Goal: Complete application form

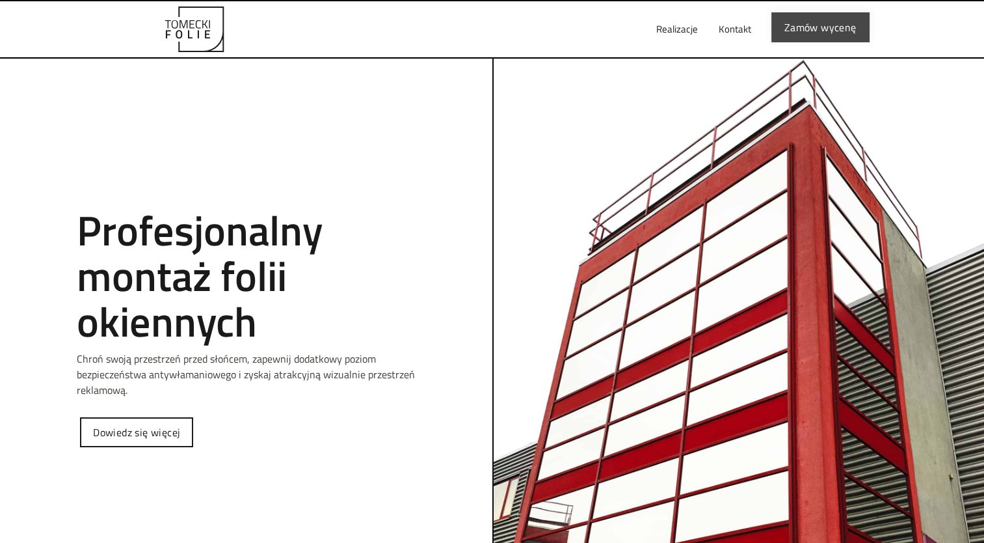
click at [804, 25] on link "Zamów wycenę" at bounding box center [821, 27] width 98 height 30
click at [744, 25] on link "Kontakt" at bounding box center [735, 29] width 53 height 42
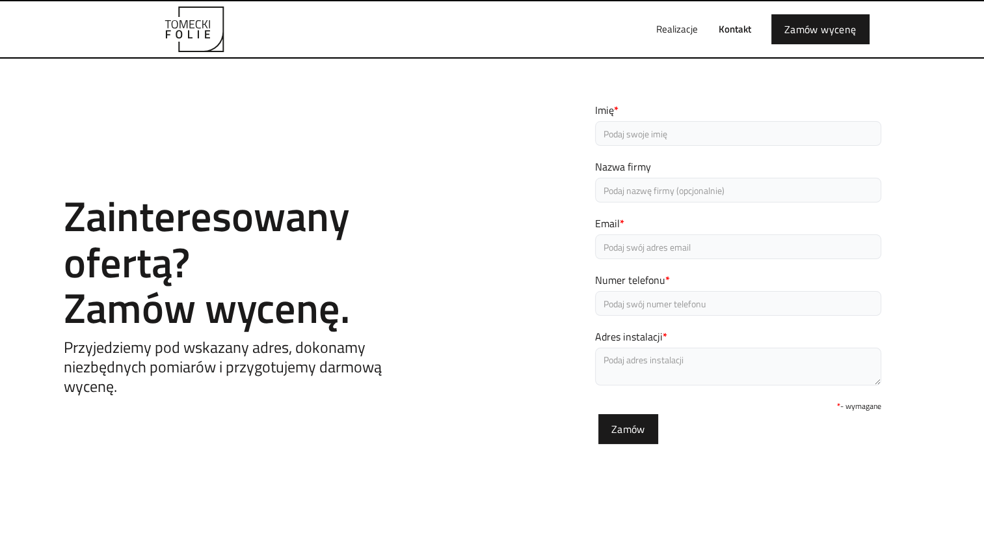
scroll to position [65, 0]
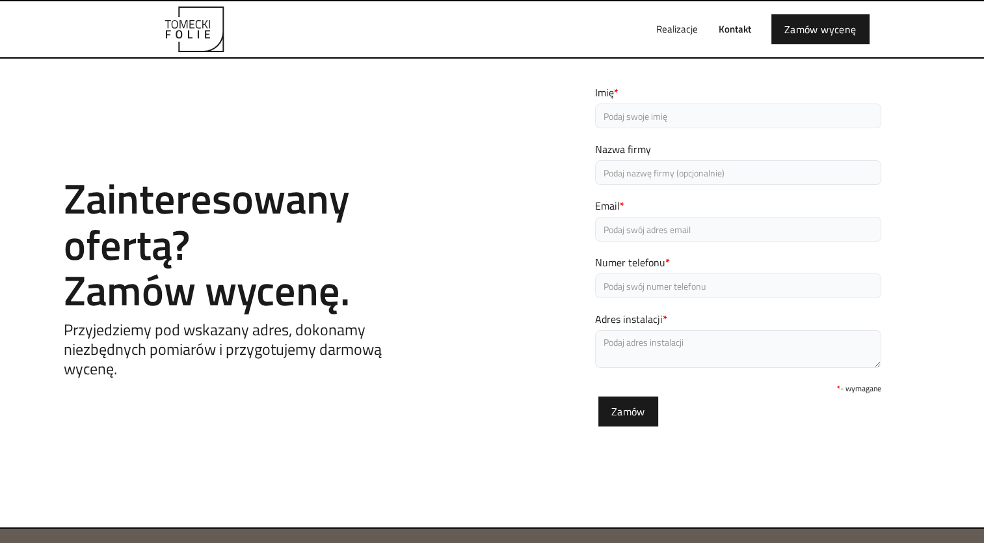
click at [639, 118] on input "Imię *" at bounding box center [738, 115] width 286 height 25
type input "[PERSON_NAME]"
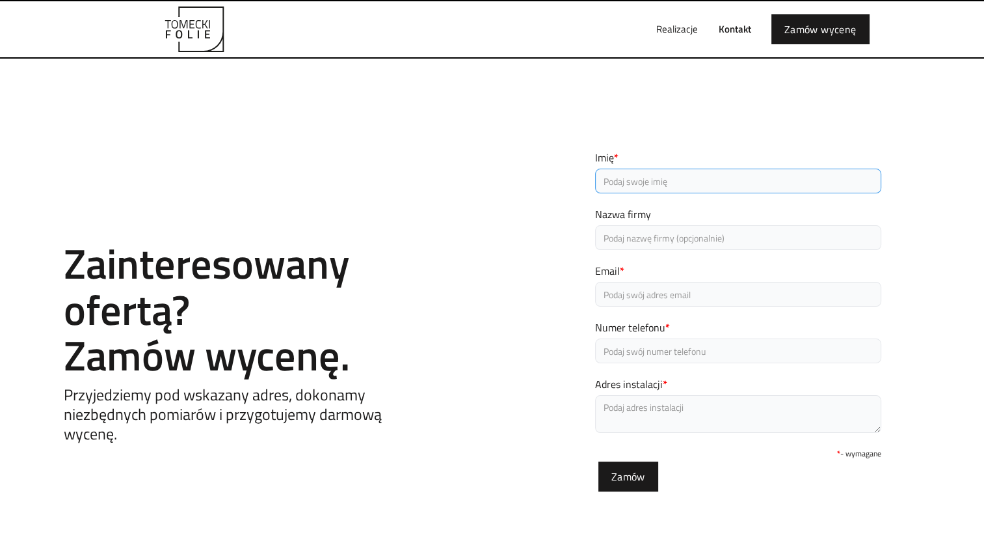
click at [665, 180] on input "Imię *" at bounding box center [738, 181] width 286 height 25
click at [634, 180] on input "Maciej kasprzykowski" at bounding box center [738, 181] width 286 height 25
type input "Maciej Kasprzykowski"
click at [634, 289] on input "Email *" at bounding box center [738, 294] width 286 height 25
type input "kasprzykowski.maciej@gmail.com"
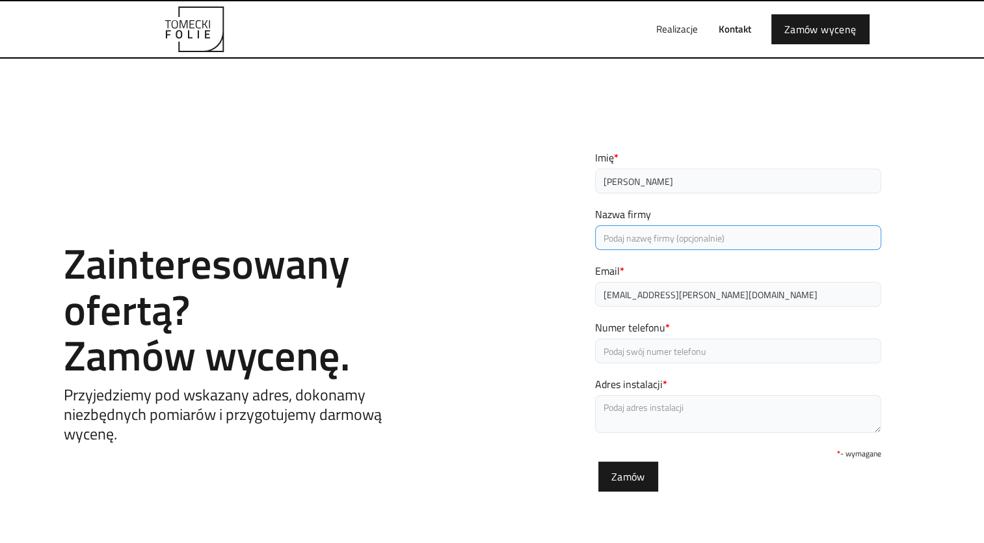
type input "It delays the contract significantly."
type input "605542447"
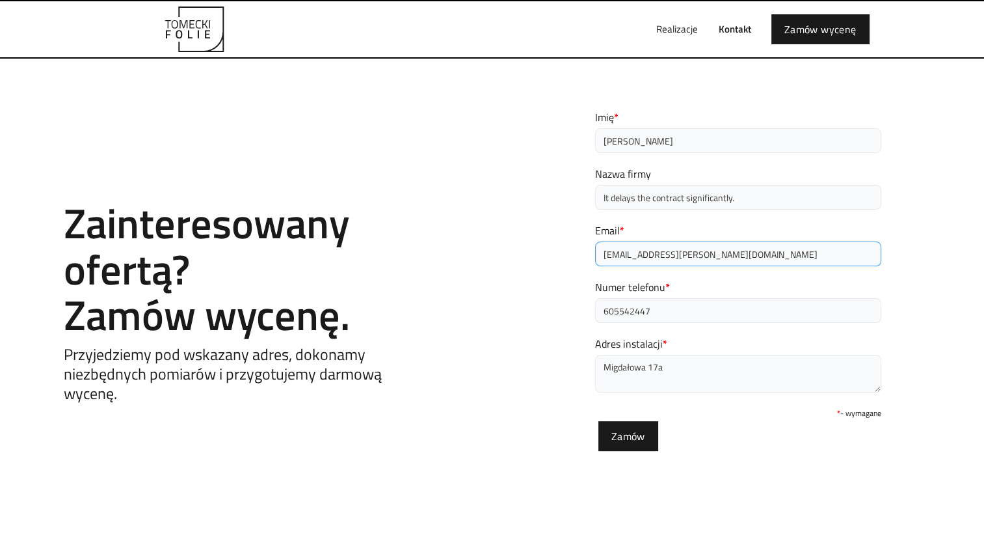
scroll to position [130, 0]
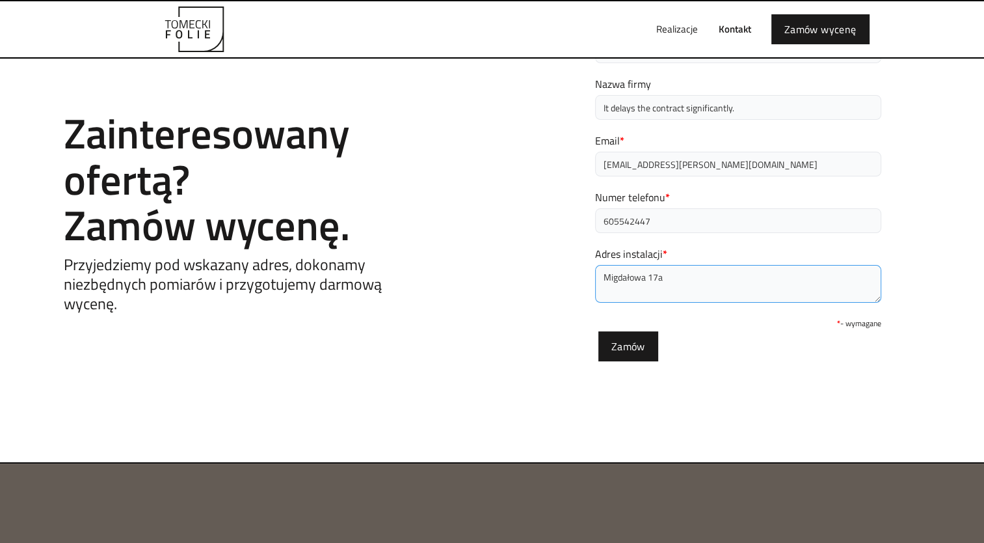
click at [688, 268] on textarea "Migdałowa 17a" at bounding box center [738, 284] width 286 height 38
type textarea "Migdałowa 17a Żerniki Wrocławskie"
click at [923, 192] on div "Contact Zainteresowany ofertą? Zamów wycenę. Przyjedziemy pod wskazany adres, d…" at bounding box center [492, 194] width 984 height 403
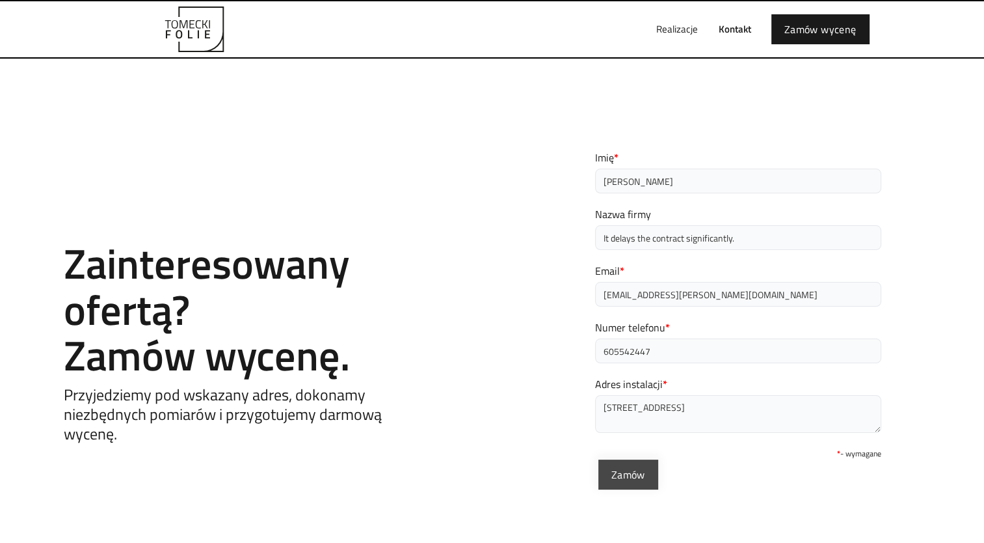
click at [623, 469] on input "Zamów" at bounding box center [629, 474] width 60 height 30
type input "Proszę czekać..."
